Goal: Information Seeking & Learning: Learn about a topic

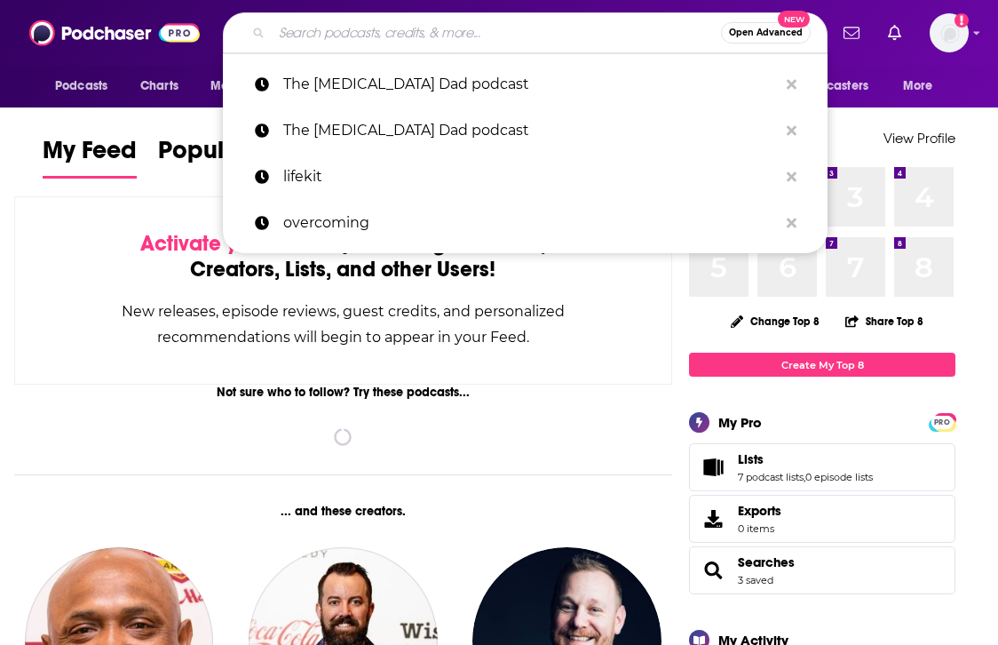
click at [325, 39] on input "Search podcasts, credits, & more..." at bounding box center [496, 33] width 449 height 28
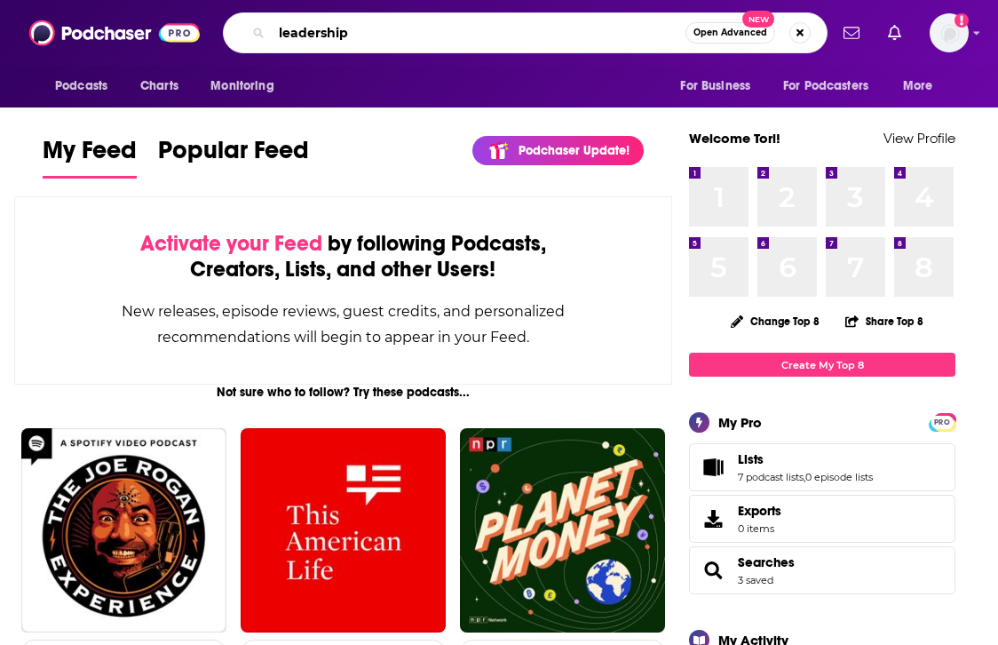
type input "leadership"
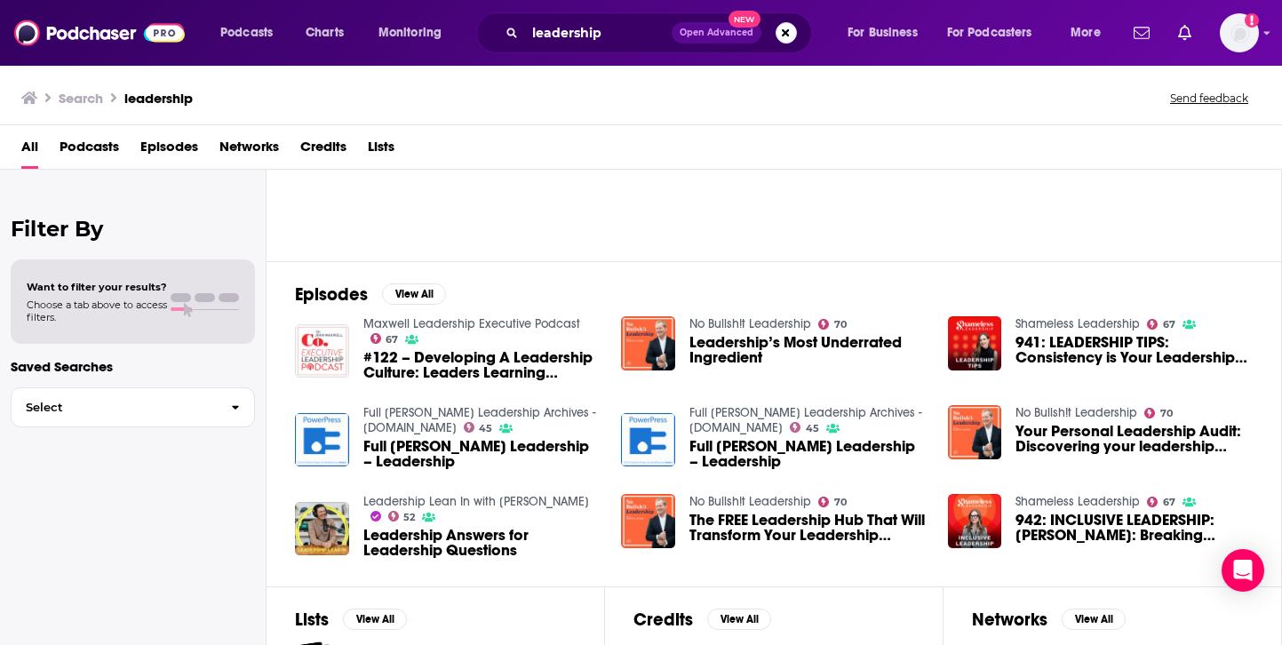
scroll to position [158, 0]
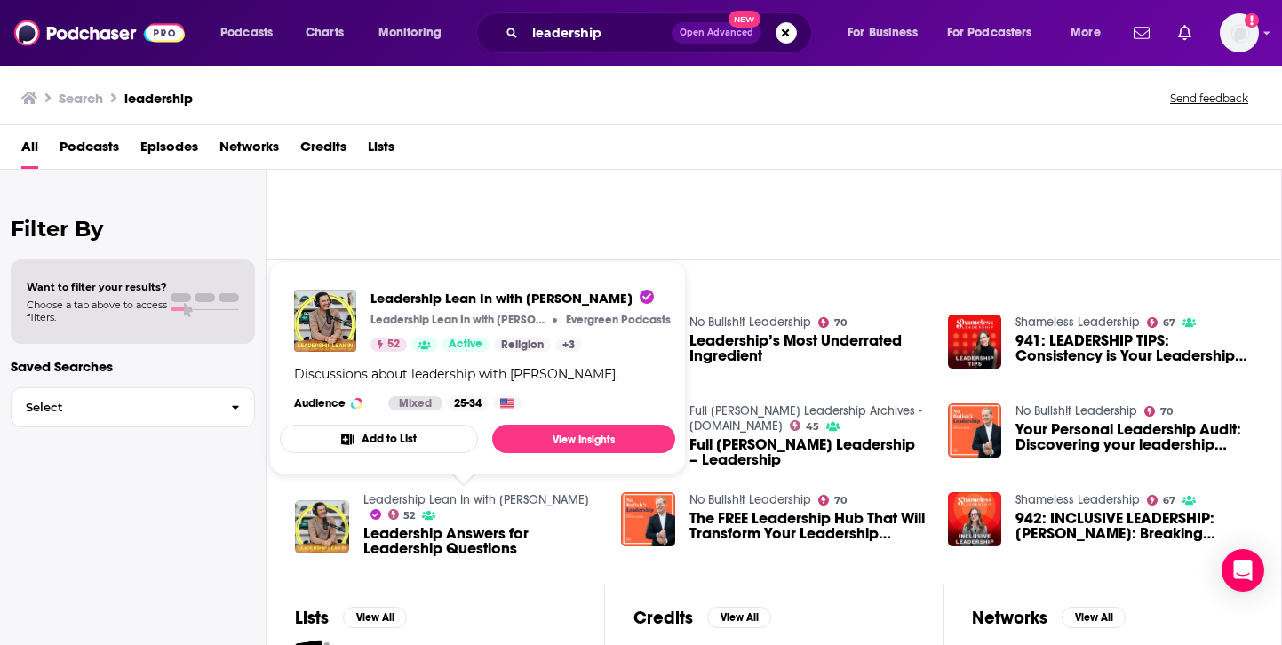
click at [438, 496] on link "Leadership Lean In with [PERSON_NAME]" at bounding box center [476, 499] width 226 height 15
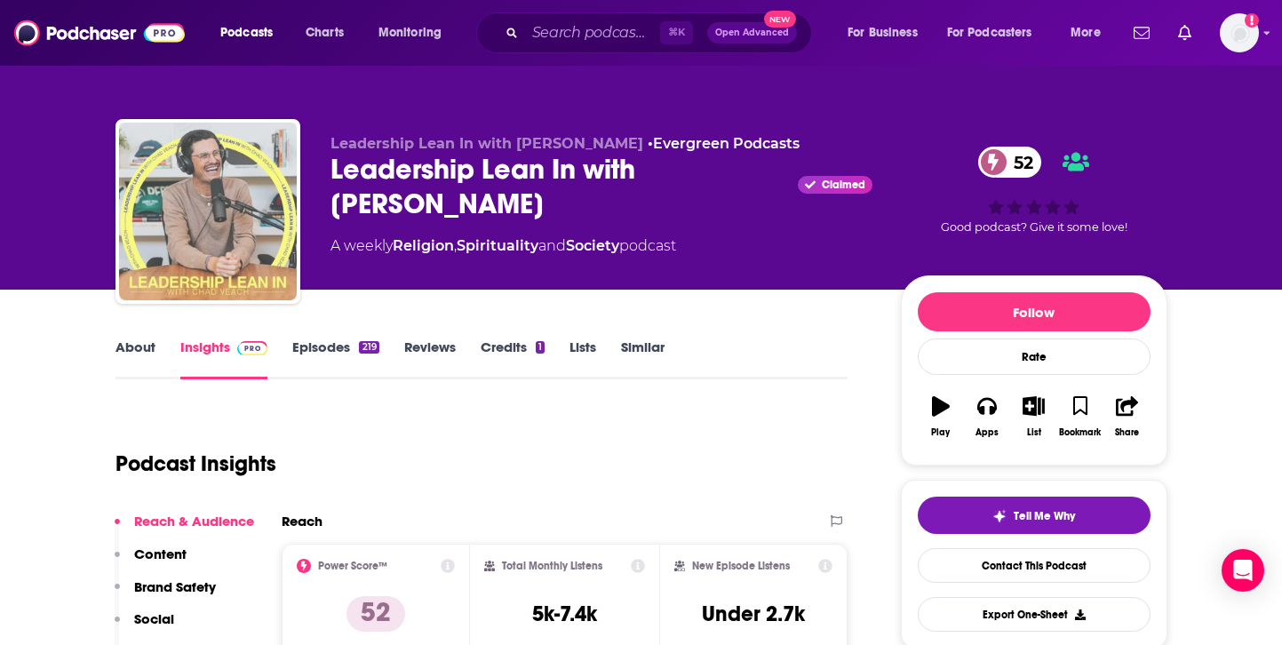
click at [256, 195] on img "Leadership Lean In with Chad Veach" at bounding box center [208, 212] width 178 height 178
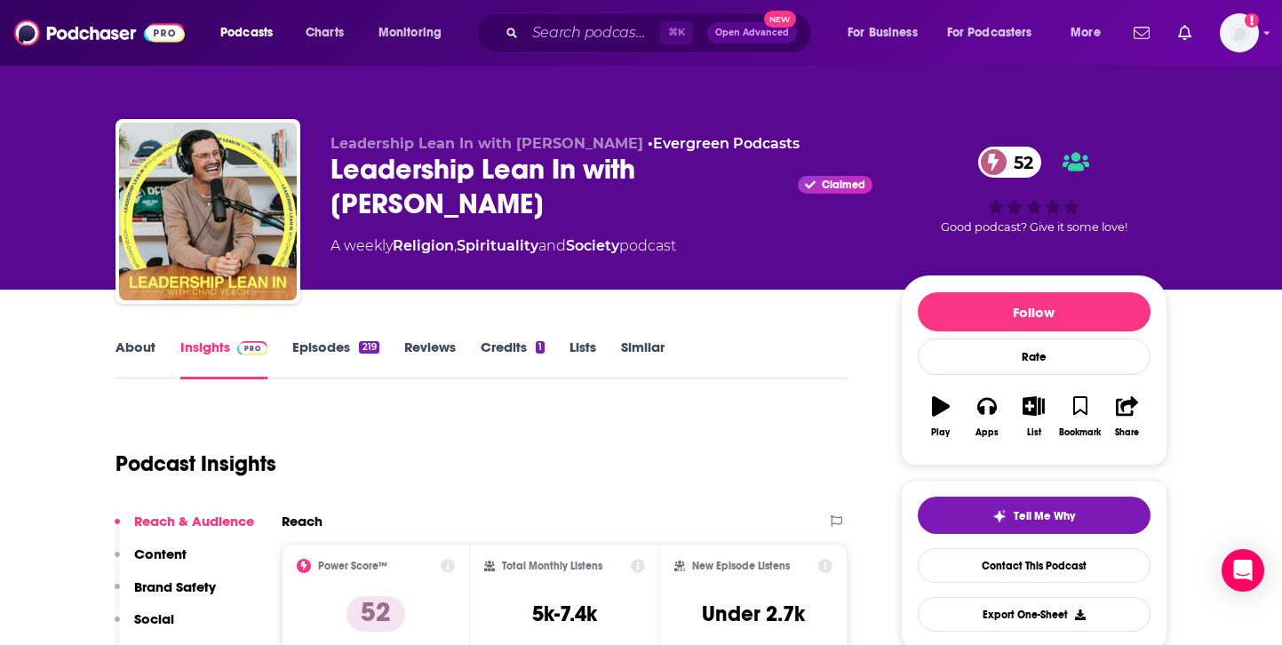
click at [632, 345] on link "Similar" at bounding box center [643, 358] width 44 height 41
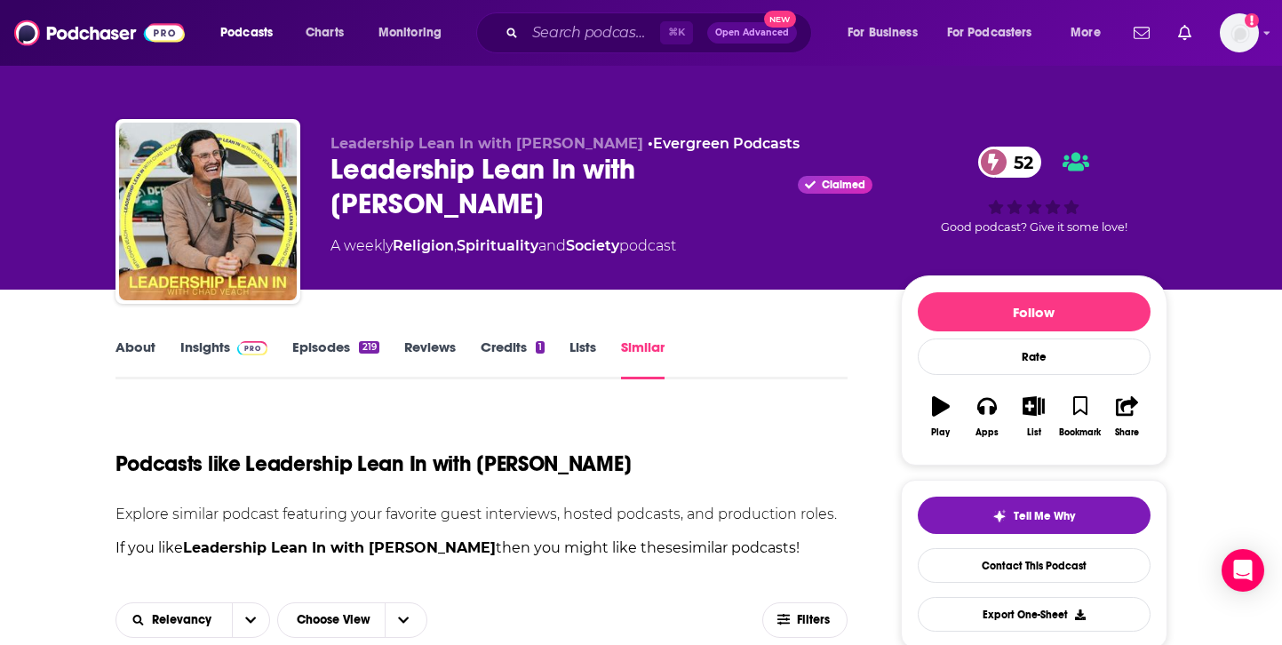
click at [609, 241] on link "Society" at bounding box center [592, 245] width 53 height 17
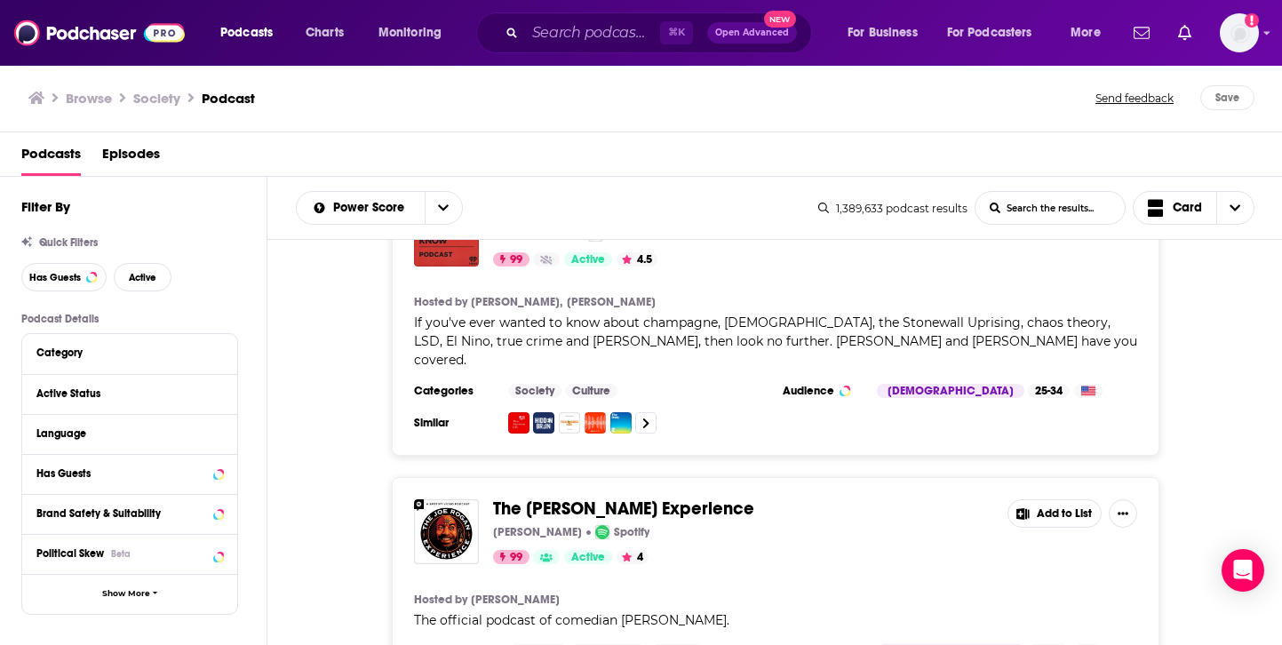
scroll to position [380, 0]
click at [997, 210] on input "List Search Input" at bounding box center [1049, 208] width 149 height 32
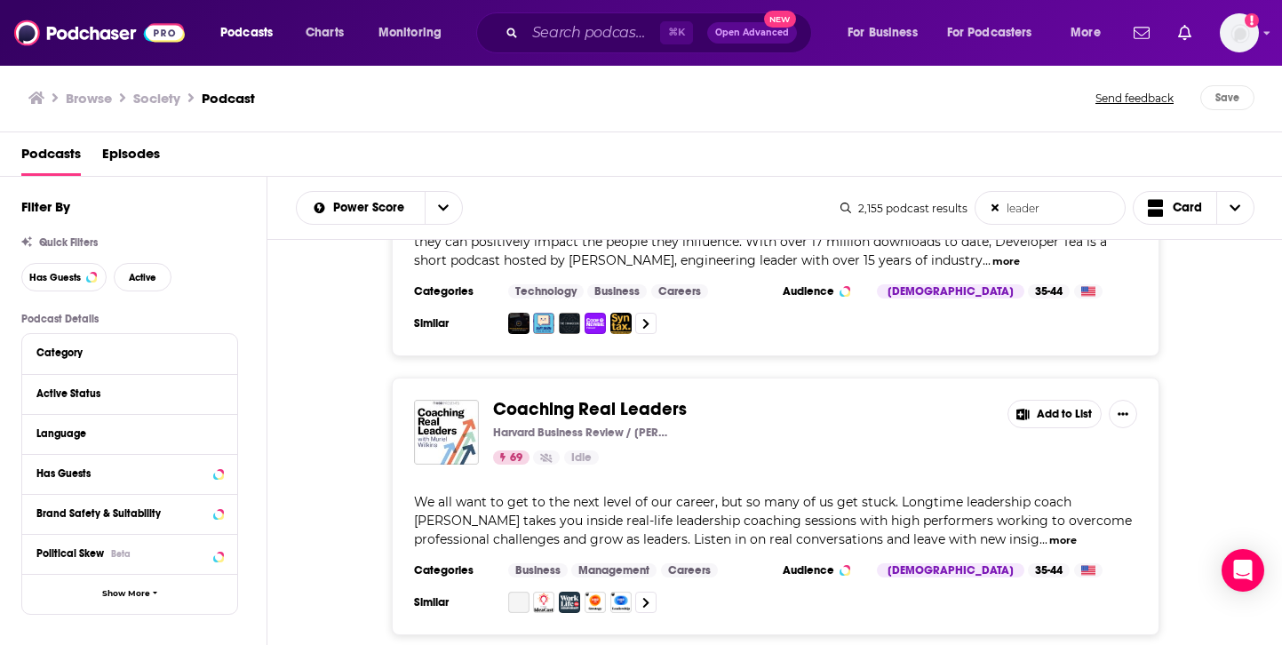
scroll to position [1108, 0]
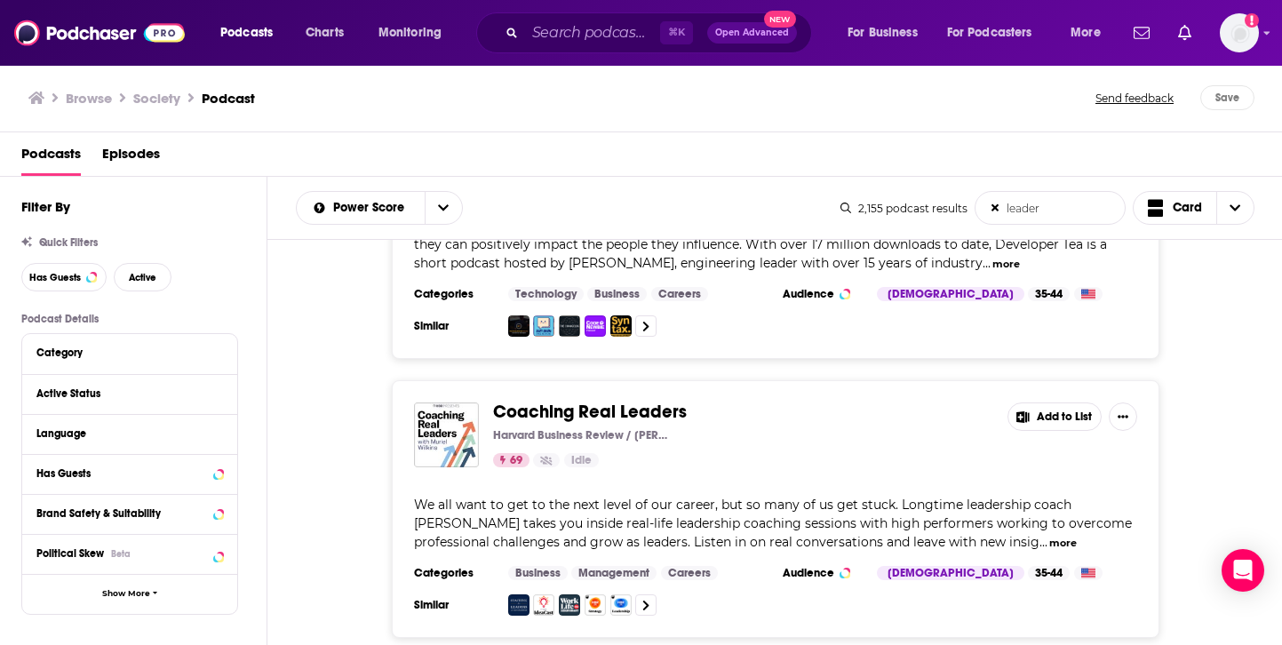
type input "leader"
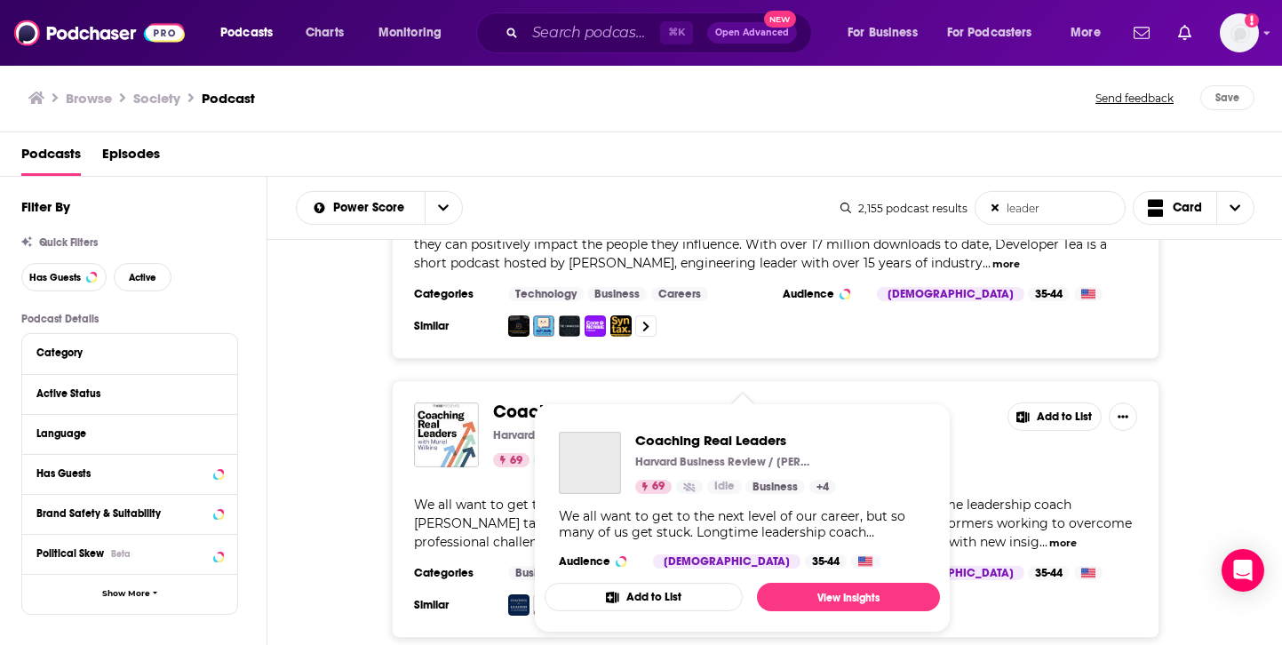
click at [596, 401] on span "Coaching Real Leaders" at bounding box center [590, 412] width 194 height 22
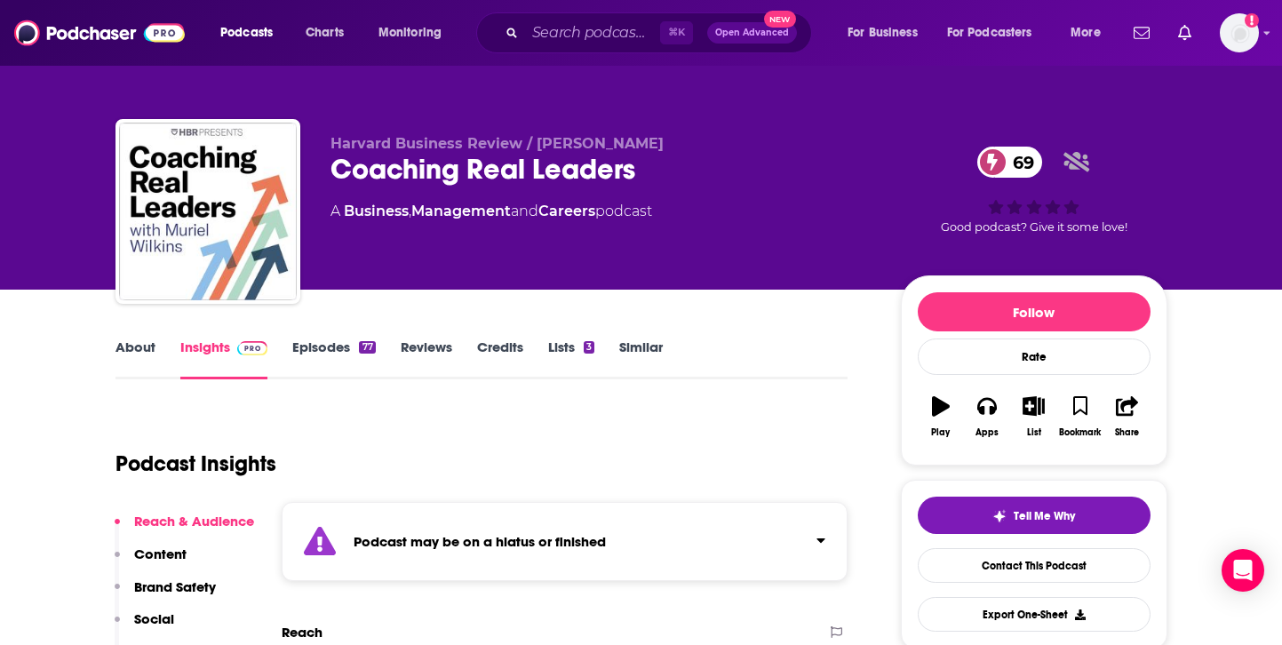
click at [663, 35] on span "⌘ K" at bounding box center [676, 32] width 33 height 23
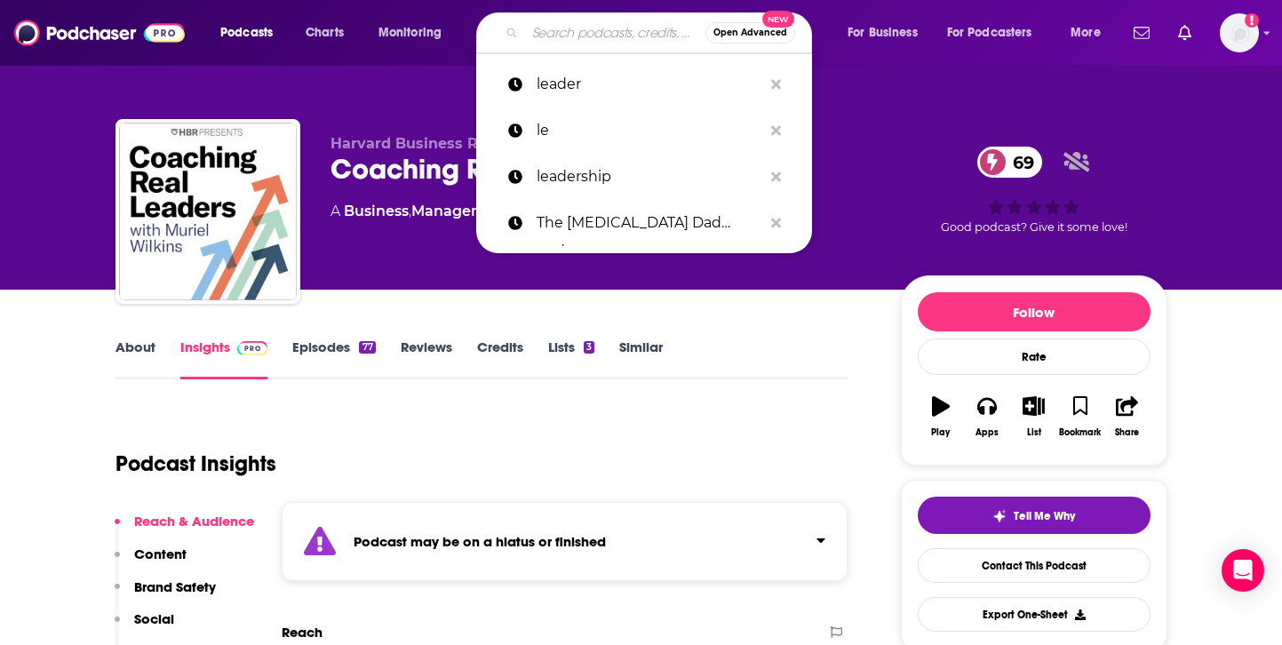
click at [620, 35] on input "Search podcasts, credits, & more..." at bounding box center [615, 33] width 180 height 28
paste input "The Knowledge Project"
type input "The Knowledge Project"
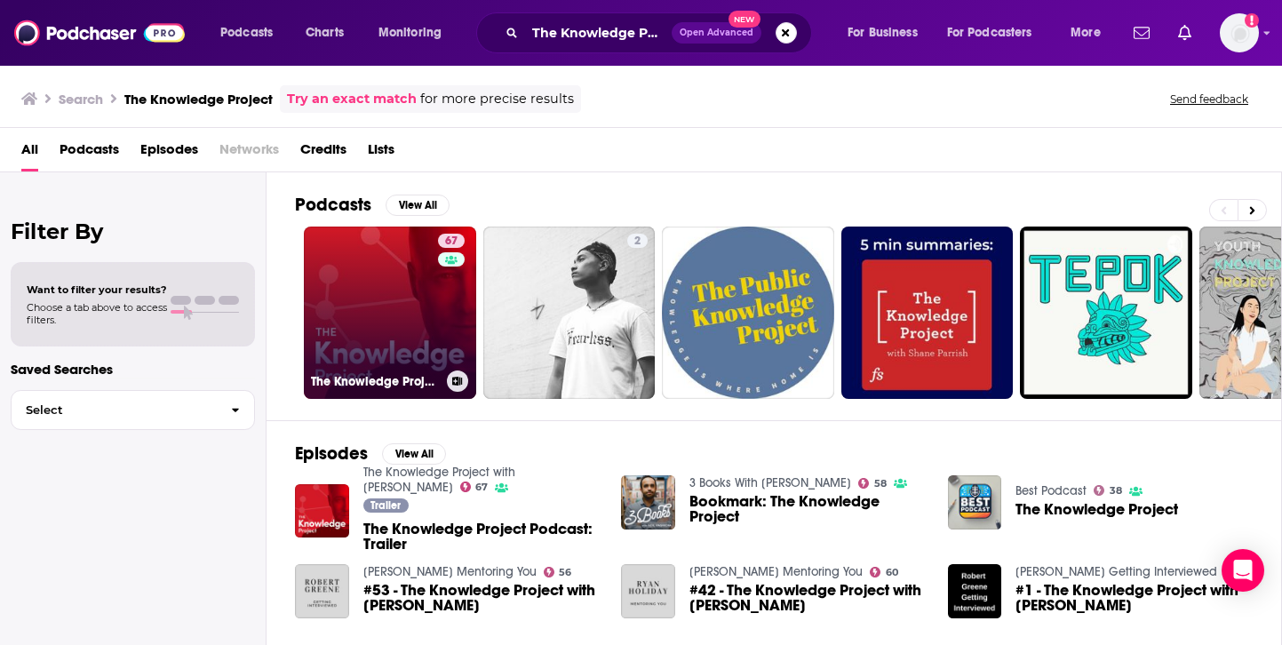
click at [423, 296] on link "67 The Knowledge Project with [PERSON_NAME]" at bounding box center [390, 312] width 172 height 172
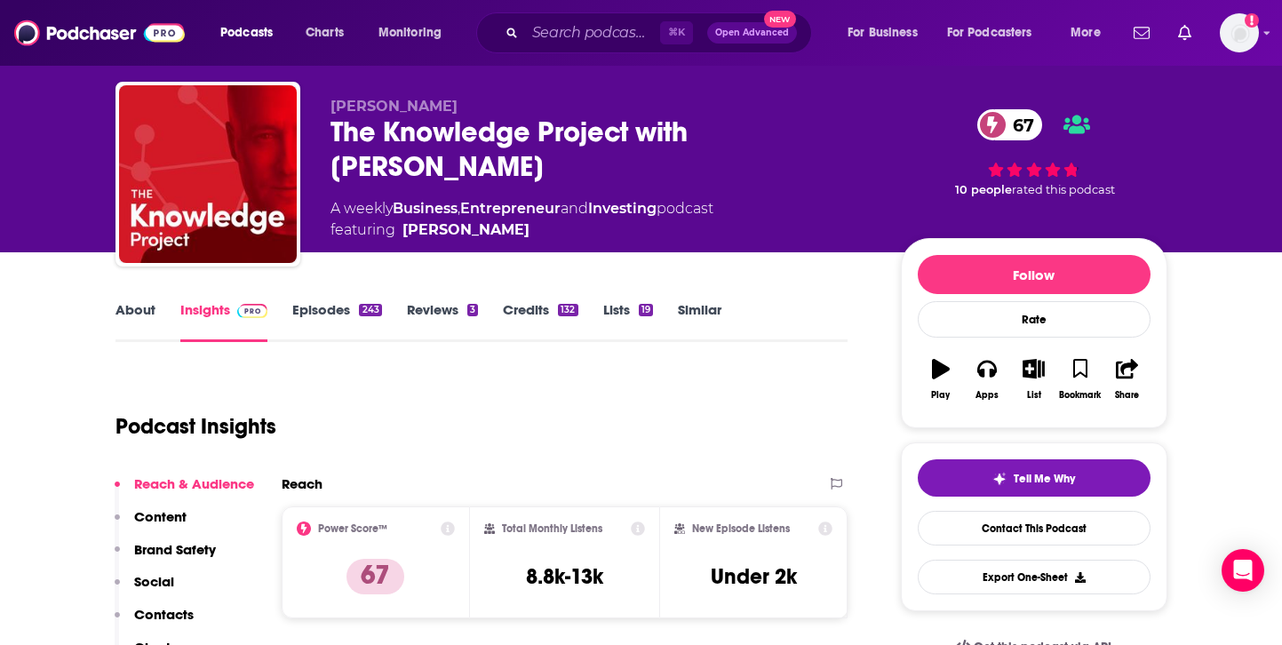
scroll to position [39, 0]
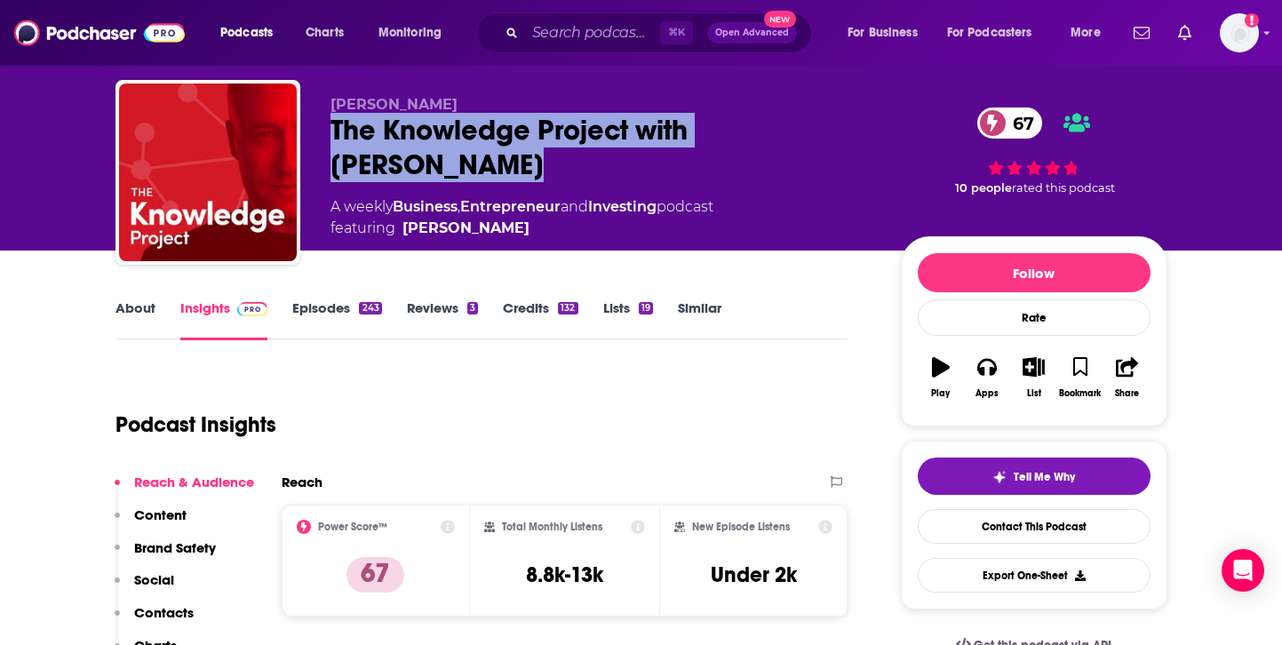
drag, startPoint x: 445, startPoint y: 187, endPoint x: 328, endPoint y: 126, distance: 131.9
click at [328, 126] on div "[PERSON_NAME] The Knowledge Project with [PERSON_NAME] 67 A weekly Business , E…" at bounding box center [641, 176] width 1052 height 192
copy h2 "The Knowledge Project with [PERSON_NAME]"
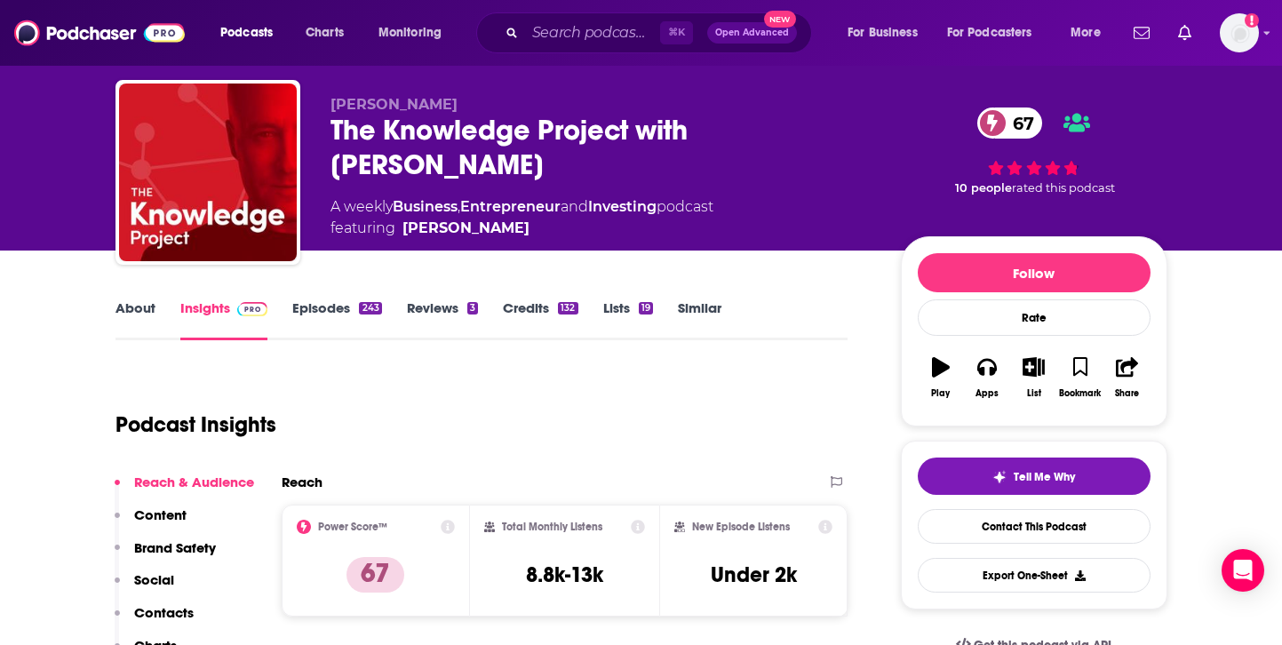
click at [641, 412] on div "Podcast Insights" at bounding box center [474, 414] width 719 height 91
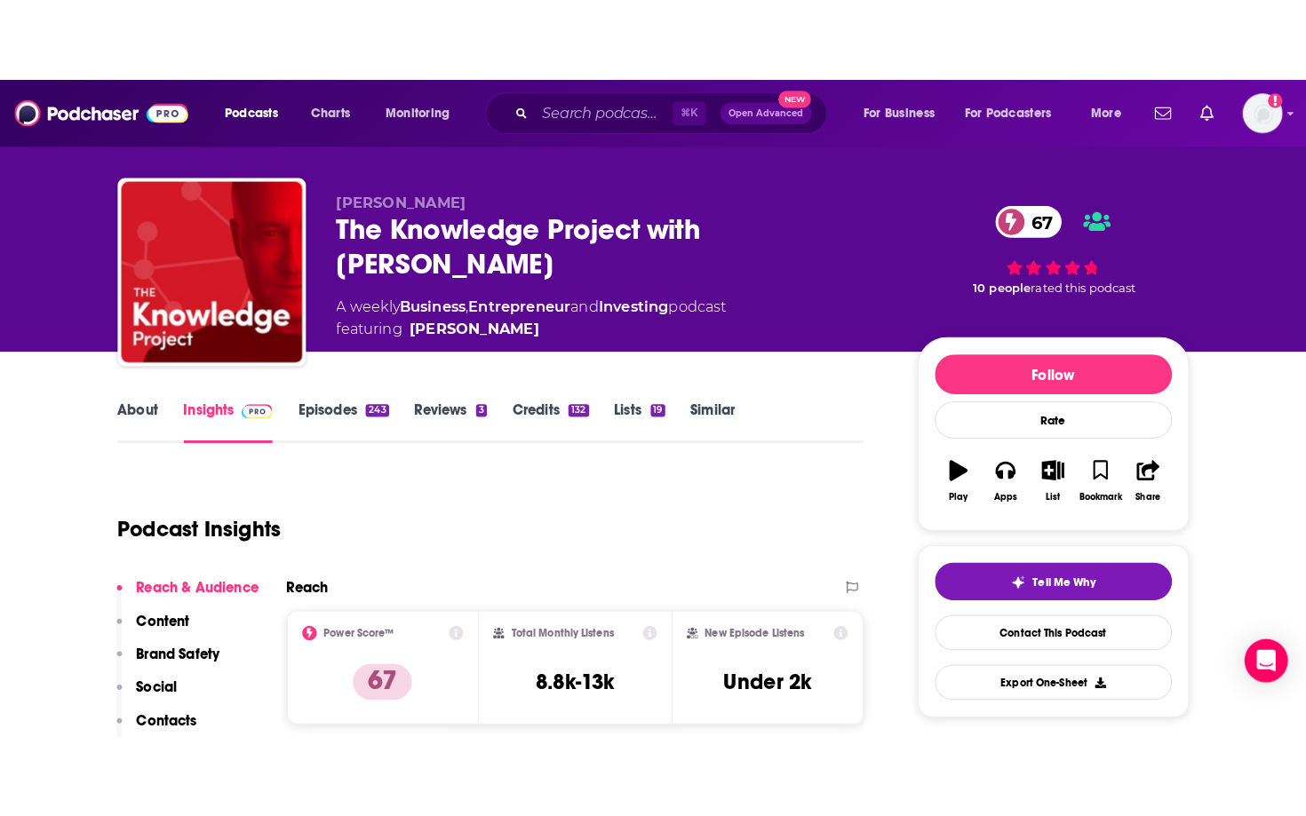
scroll to position [0, 0]
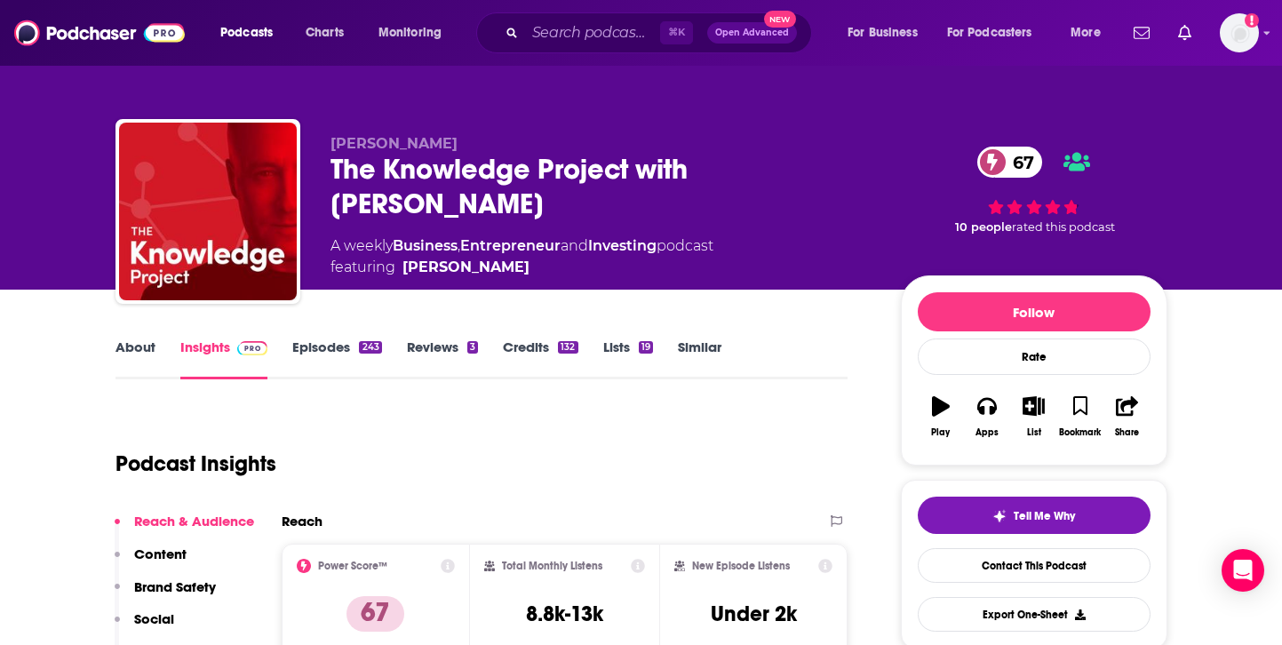
drag, startPoint x: 510, startPoint y: 267, endPoint x: 518, endPoint y: 279, distance: 14.0
click at [518, 280] on div "[PERSON_NAME] The Knowledge Project with [PERSON_NAME] 67 A weekly Business , E…" at bounding box center [748, 215] width 837 height 161
copy span "[PERSON_NAME]"
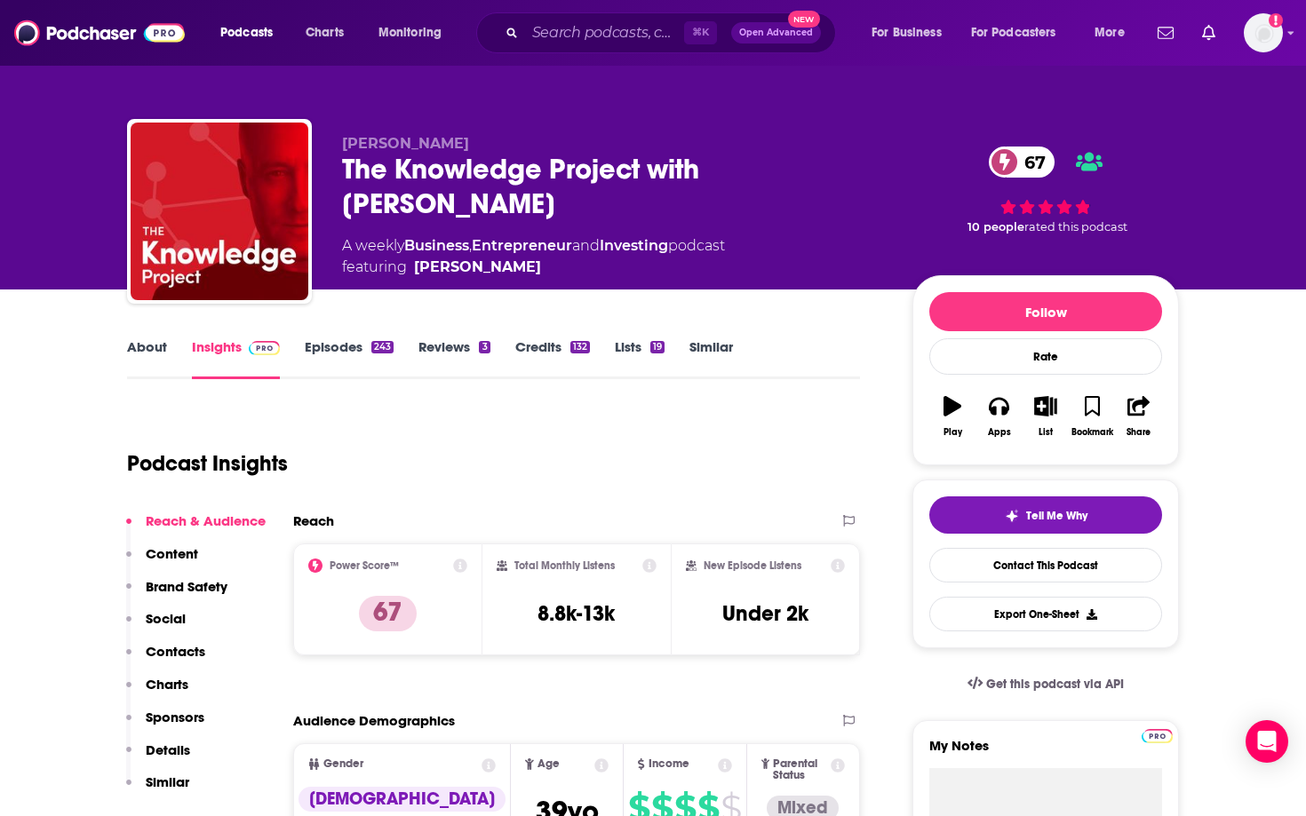
click at [423, 357] on link "Reviews 3" at bounding box center [453, 358] width 71 height 41
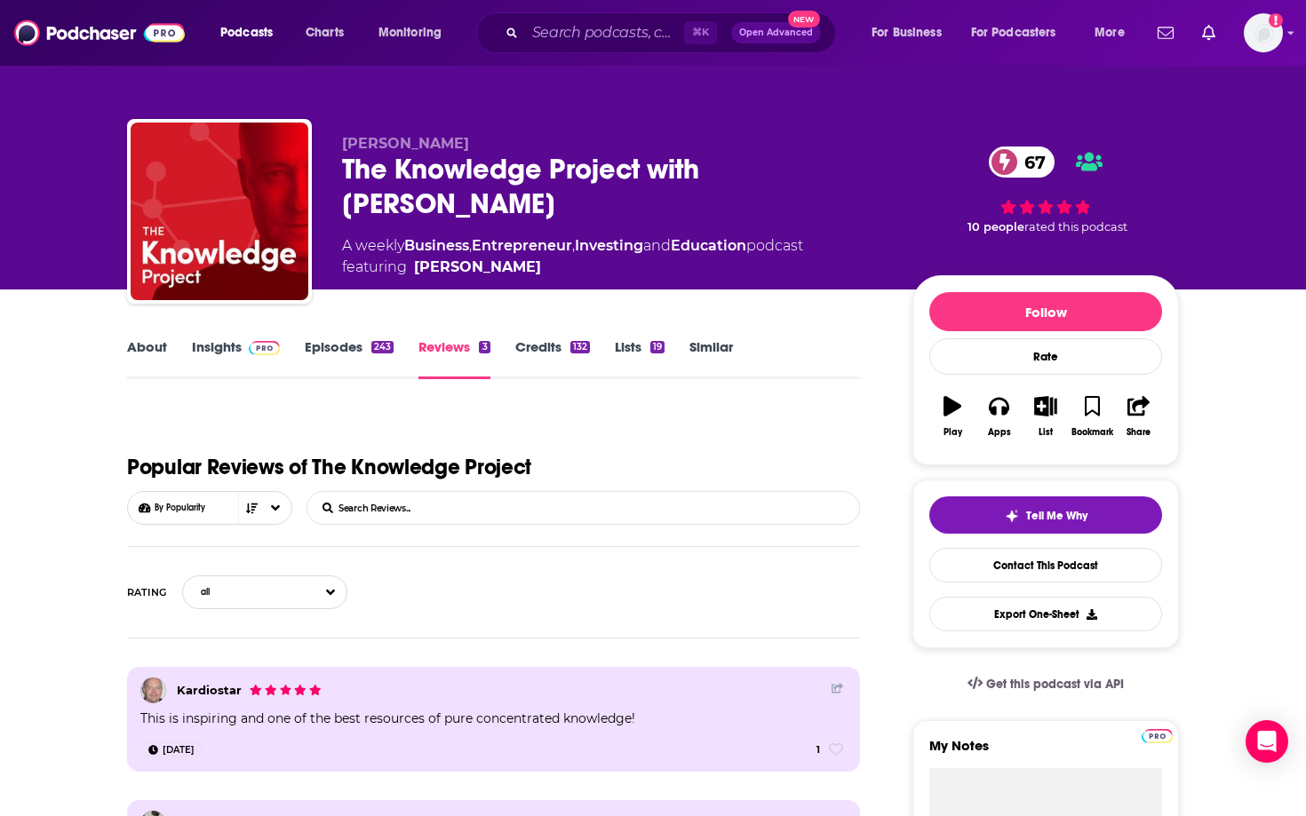
click at [623, 346] on link "Lists 19" at bounding box center [640, 358] width 50 height 41
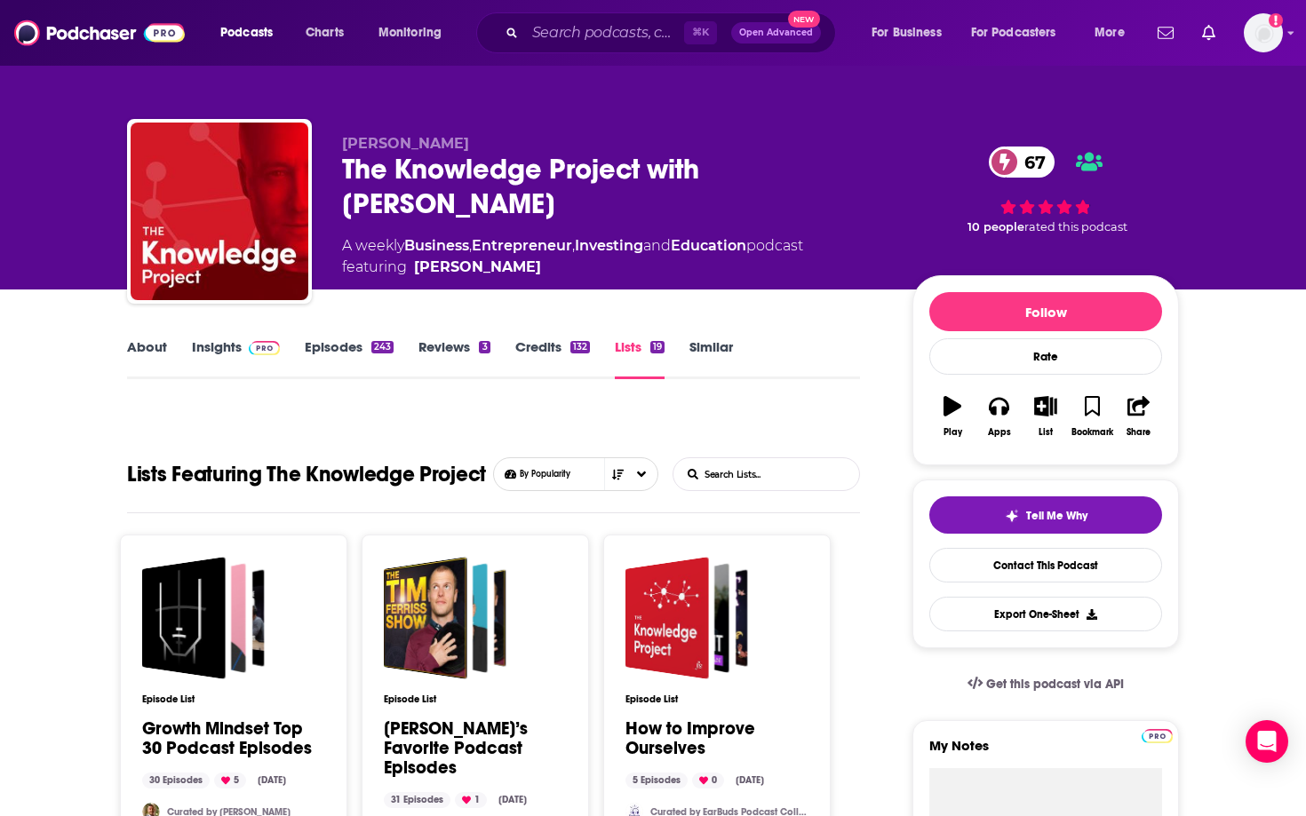
click at [331, 345] on link "Episodes 243" at bounding box center [349, 358] width 89 height 41
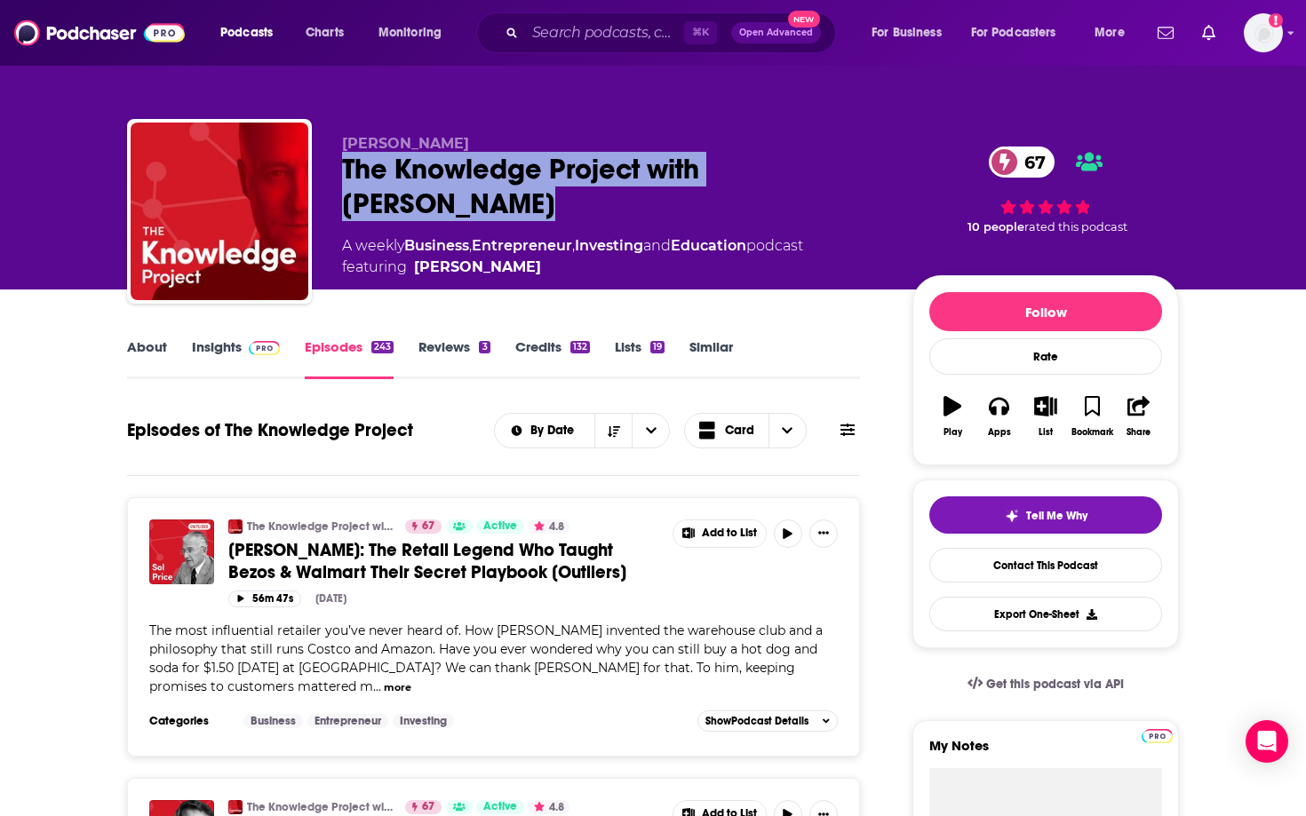
drag, startPoint x: 459, startPoint y: 216, endPoint x: 346, endPoint y: 172, distance: 120.9
click at [346, 172] on div "The Knowledge Project with [PERSON_NAME] 67" at bounding box center [613, 186] width 542 height 69
copy h2 "The Knowledge Project with [PERSON_NAME]"
